Goal: Information Seeking & Learning: Stay updated

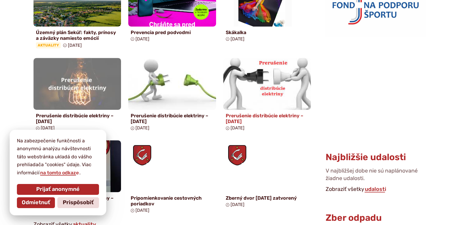
scroll to position [363, 0]
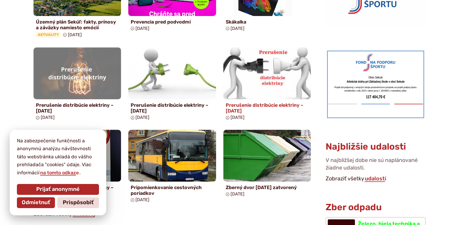
click at [255, 105] on h4 "Prerušenie distribúcie elektriny – 13.10.2025" at bounding box center [267, 107] width 83 height 11
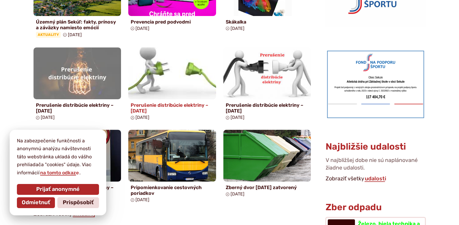
click at [156, 105] on h4 "Prerušenie distribúcie elektriny – 15.10.2025" at bounding box center [172, 107] width 83 height 11
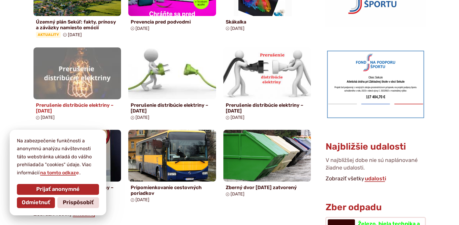
click at [66, 106] on h4 "Prerušenie distribúcie elektriny – [DATE]" at bounding box center [77, 107] width 83 height 11
click at [66, 105] on h4 "Prerušenie distribúcie elektriny – [DATE]" at bounding box center [77, 107] width 83 height 11
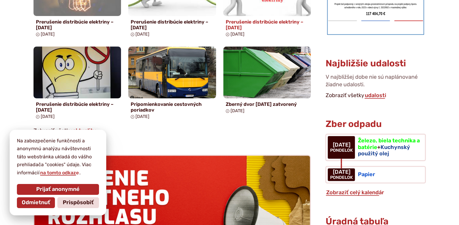
scroll to position [453, 0]
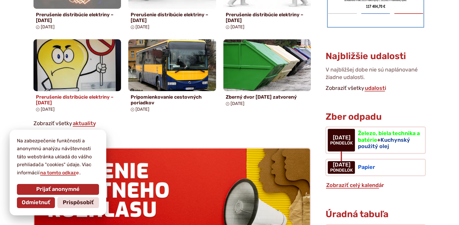
click at [55, 97] on h4 "Prerušenie distribúcie elektriny – 06.10.2025" at bounding box center [77, 99] width 83 height 11
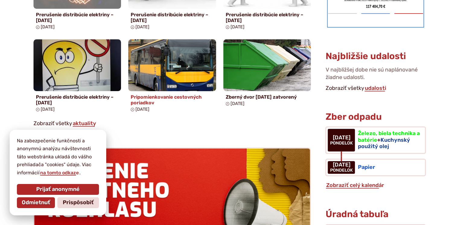
click at [166, 96] on h4 "Pripomienkovanie cestovných poriadkov" at bounding box center [172, 99] width 83 height 11
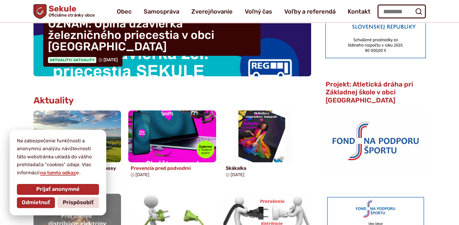
scroll to position [151, 0]
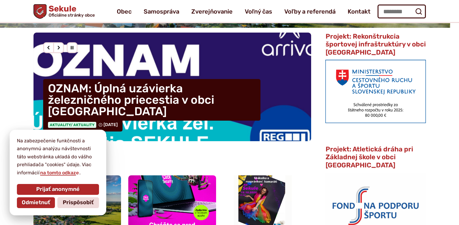
click at [167, 114] on h4 "OZNAM: Úplná uzávierka železničného priecestia v obci [GEOGRAPHIC_DATA]" at bounding box center [152, 100] width 218 height 42
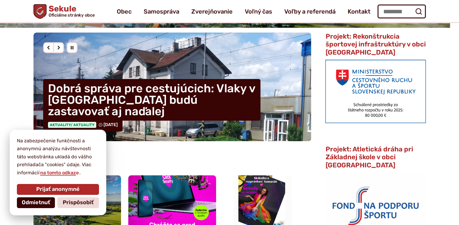
click at [37, 205] on span "Odmietnuť" at bounding box center [36, 203] width 28 height 7
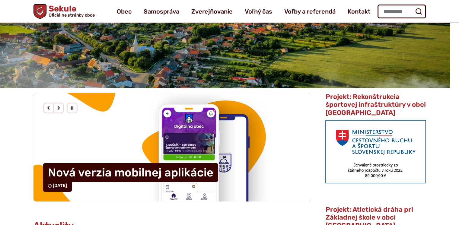
scroll to position [0, 0]
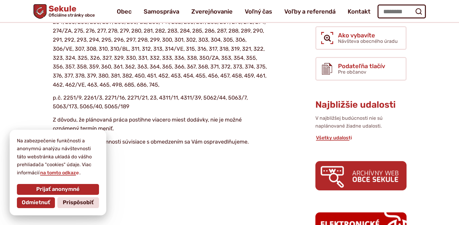
scroll to position [151, 0]
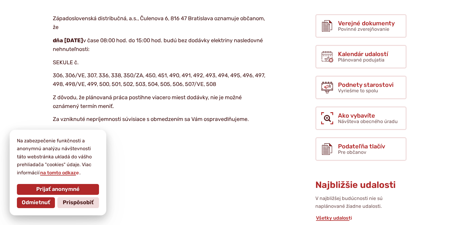
scroll to position [151, 0]
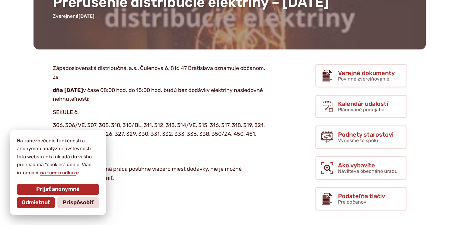
scroll to position [121, 0]
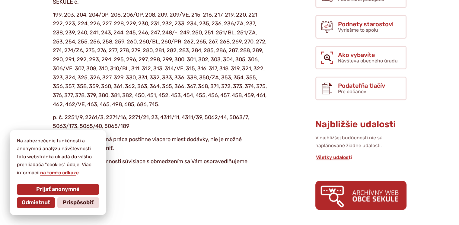
scroll to position [211, 0]
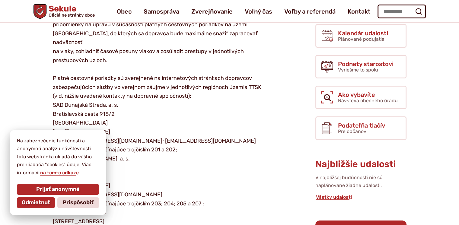
scroll to position [60, 0]
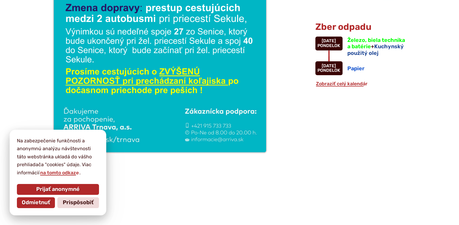
scroll to position [604, 0]
